Goal: Transaction & Acquisition: Subscribe to service/newsletter

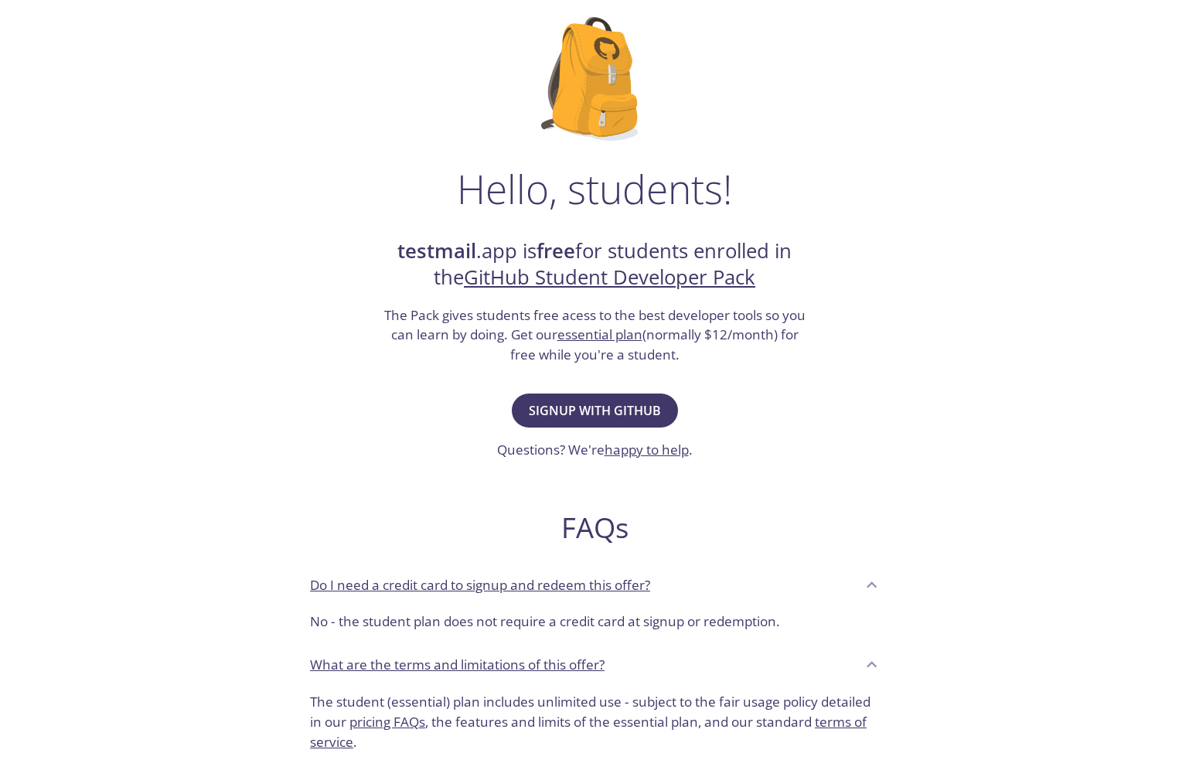
scroll to position [278, 0]
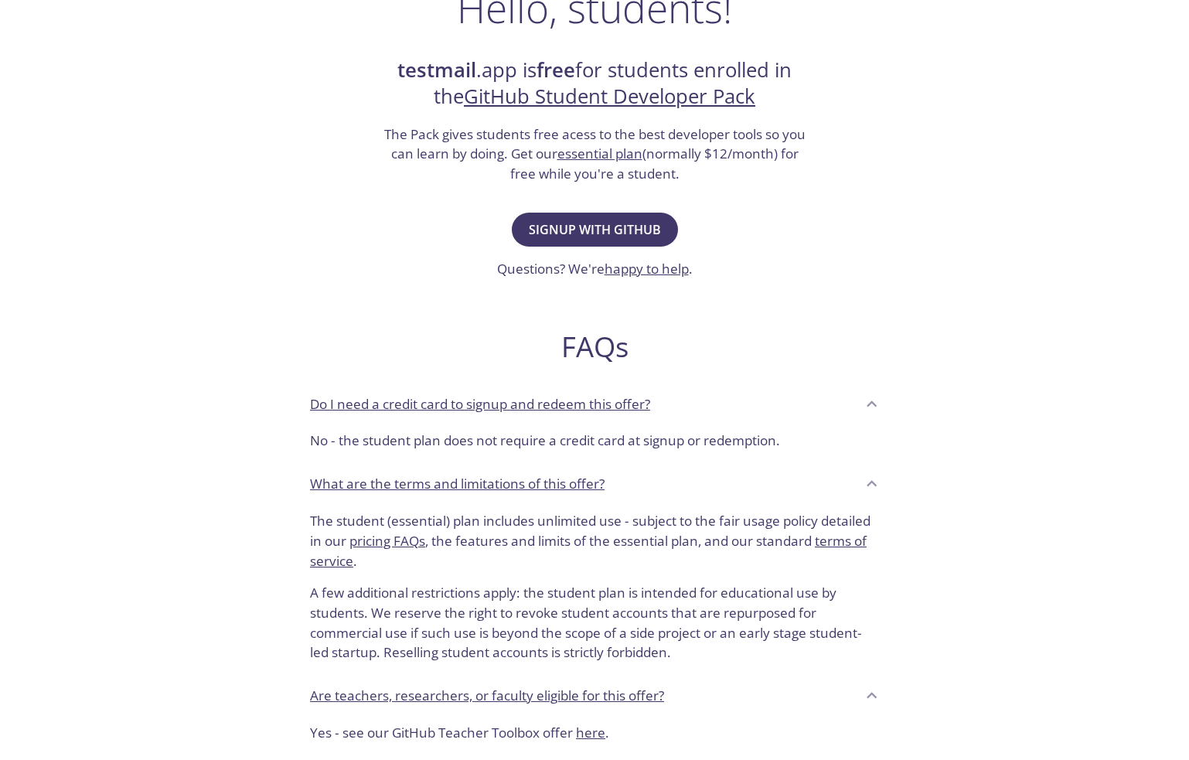
drag, startPoint x: 356, startPoint y: 128, endPoint x: 754, endPoint y: 166, distance: 399.2
click at [754, 166] on div "Hello, students! testmail .app is free for students enrolled in the GitHub Stud…" at bounding box center [594, 283] width 755 height 944
click at [754, 166] on h3 "The Pack gives students free acess to the best developer tools so you can learn…" at bounding box center [594, 154] width 425 height 60
click at [575, 228] on span "Signup with GitHub" at bounding box center [595, 230] width 132 height 22
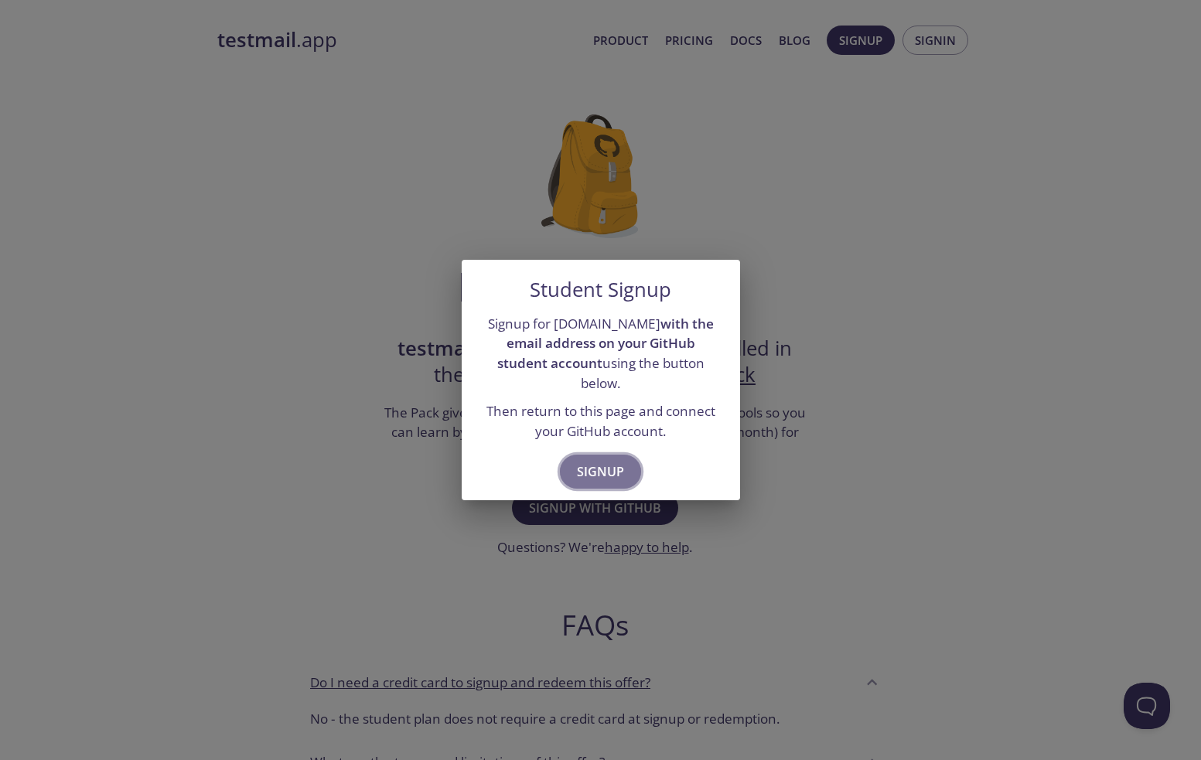
click at [591, 463] on span "Signup" at bounding box center [600, 472] width 47 height 22
click at [865, 219] on div "Student Signup Signup for [DOMAIN_NAME] with the email address on your GitHub s…" at bounding box center [600, 380] width 1201 height 760
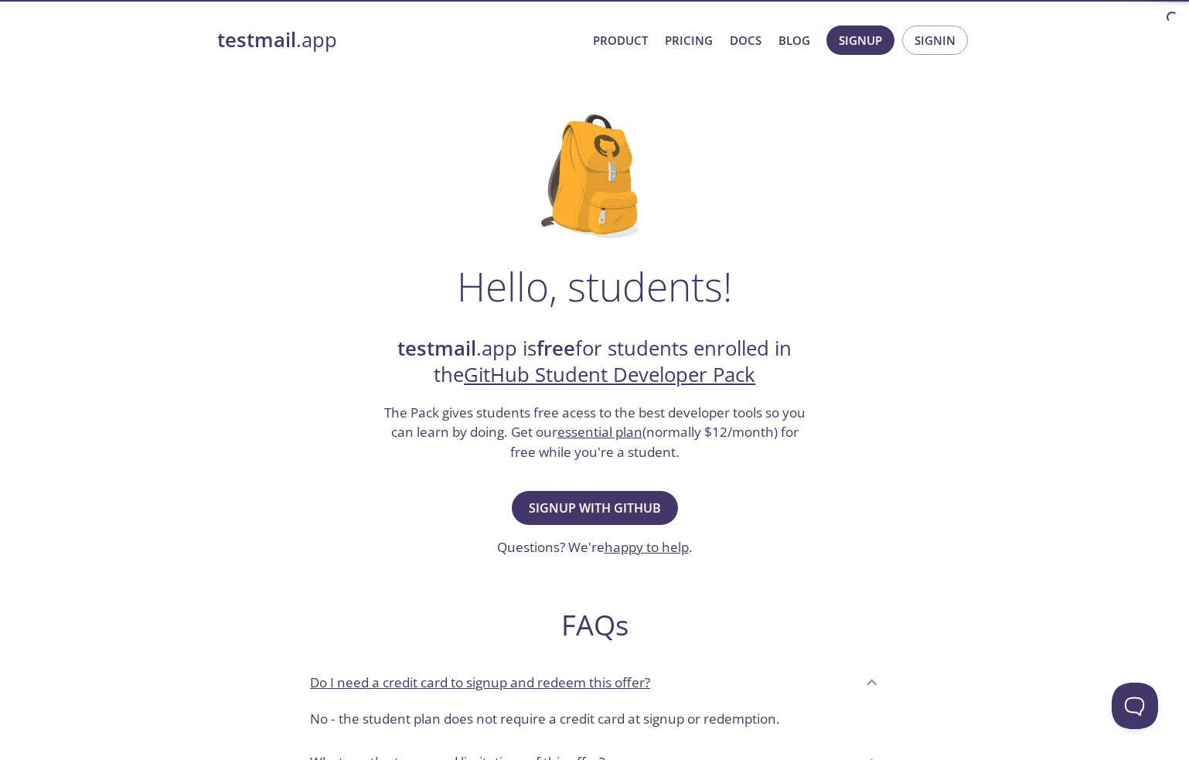
drag, startPoint x: 897, startPoint y: 183, endPoint x: 817, endPoint y: 187, distance: 79.7
click at [817, 187] on div "Hello, students! testmail .app is free for students enrolled in the GitHub Stud…" at bounding box center [594, 562] width 755 height 944
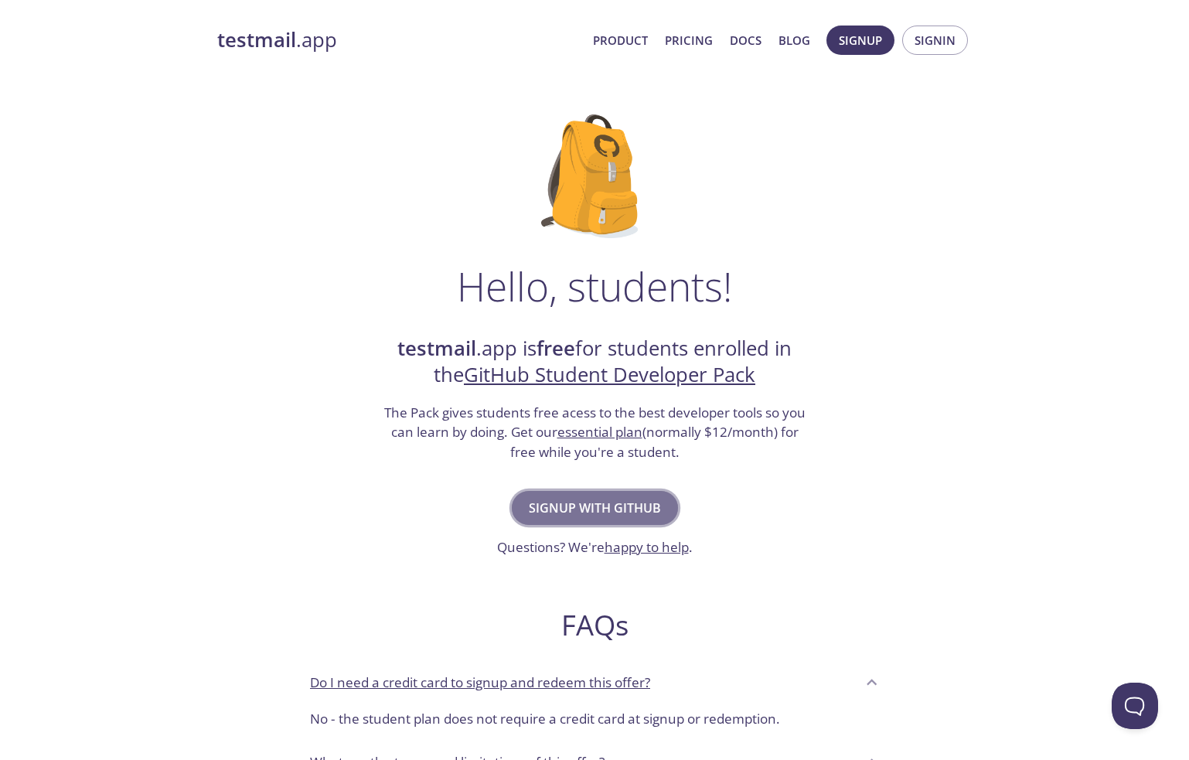
click at [564, 518] on span "Signup with GitHub" at bounding box center [595, 508] width 132 height 22
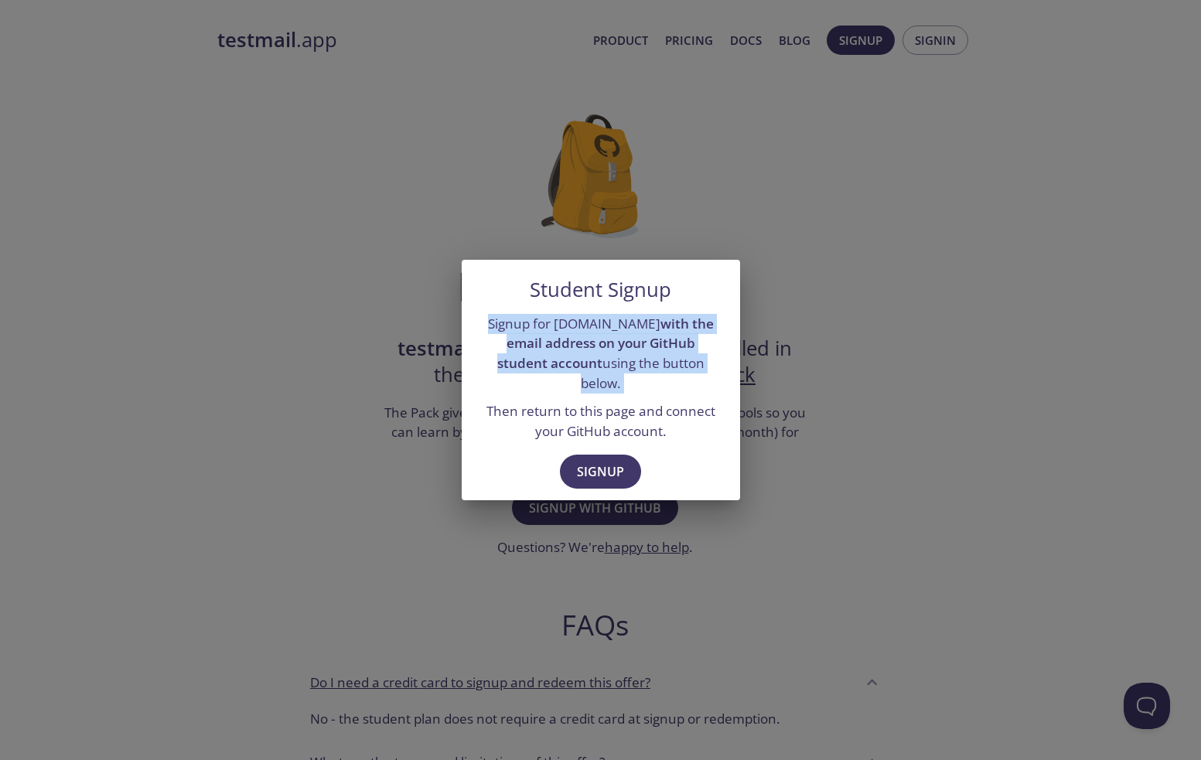
drag, startPoint x: 466, startPoint y: 332, endPoint x: 728, endPoint y: 385, distance: 267.5
click at [728, 385] on div "Signup for [DOMAIN_NAME] with the email address on your GitHub student account …" at bounding box center [601, 378] width 278 height 140
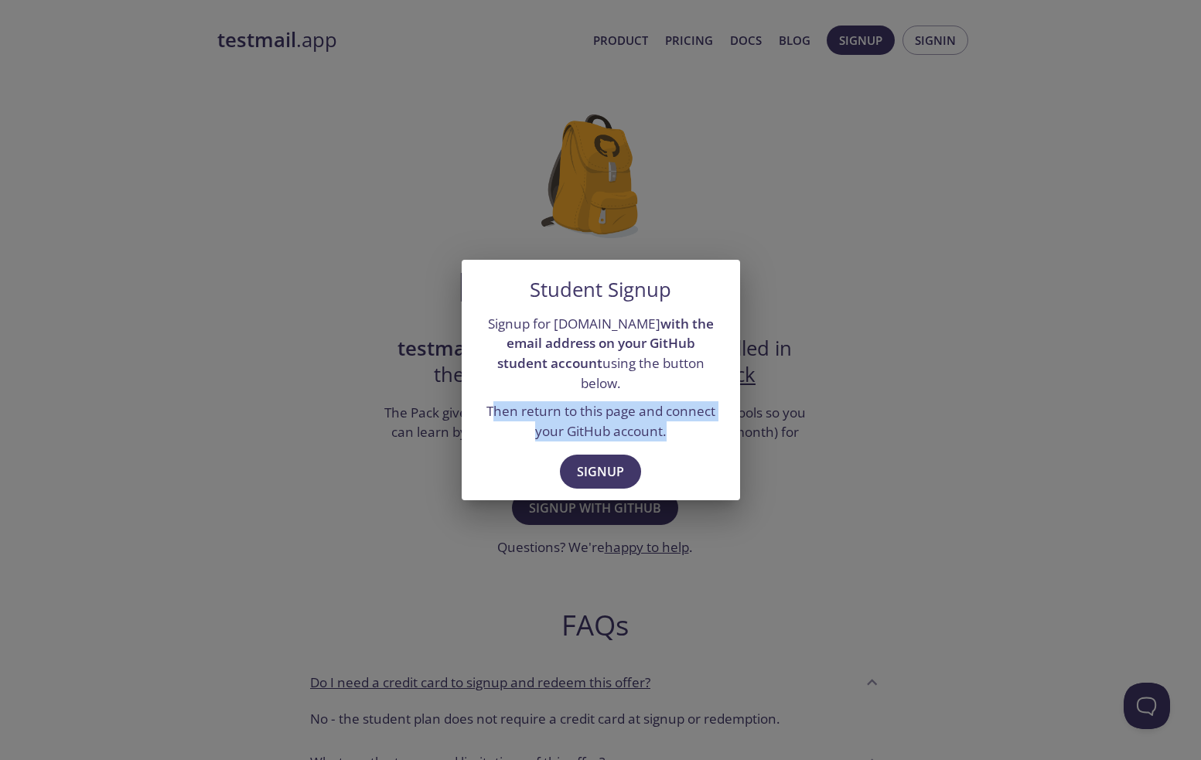
drag, startPoint x: 700, startPoint y: 421, endPoint x: 498, endPoint y: 408, distance: 202.2
click at [491, 408] on p "Then return to this page and connect your GitHub account." at bounding box center [600, 420] width 241 height 39
click at [498, 408] on p "Then return to this page and connect your GitHub account." at bounding box center [600, 420] width 241 height 39
click at [591, 462] on span "Signup" at bounding box center [600, 472] width 47 height 22
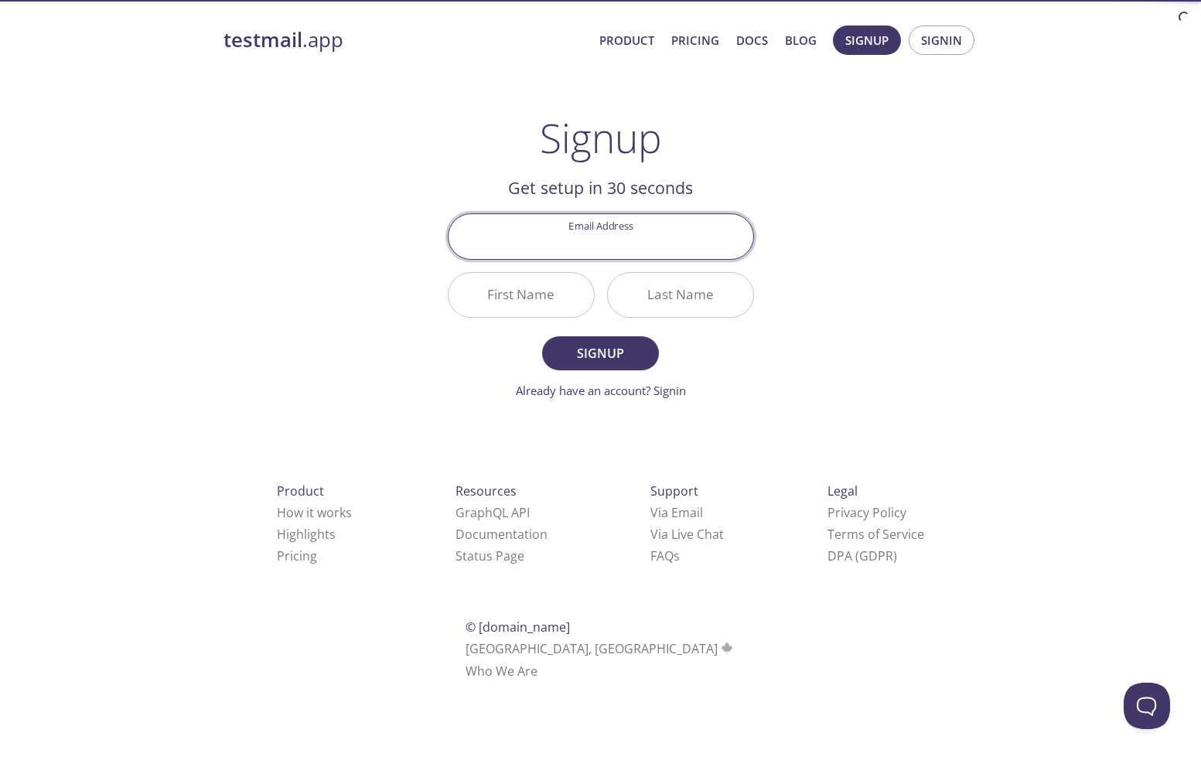
click at [359, 275] on div "testmail .app Product Pricing Docs Blog Signup Signin Signup Get setup in 30 se…" at bounding box center [601, 370] width 792 height 710
